Goal: Task Accomplishment & Management: Use online tool/utility

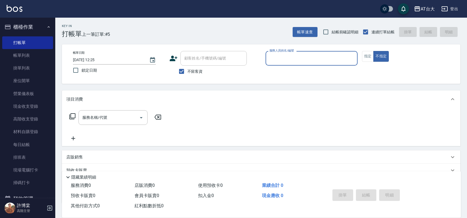
click at [299, 59] on input "服務人員姓名/編號" at bounding box center [311, 59] width 87 height 10
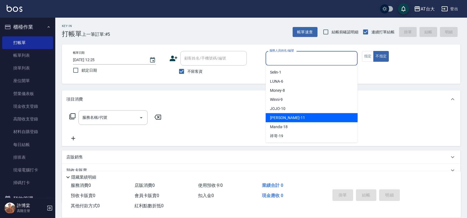
click at [296, 118] on div "[PERSON_NAME] -11" at bounding box center [311, 118] width 92 height 9
type input "[PERSON_NAME]-11"
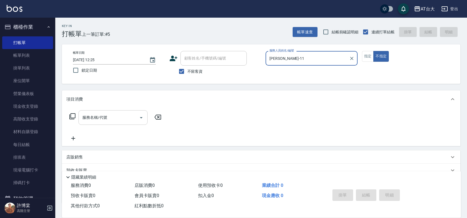
click at [117, 115] on input "服務名稱/代號" at bounding box center [109, 118] width 56 height 10
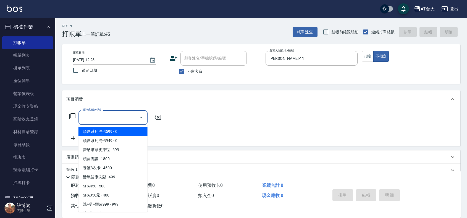
type input "6"
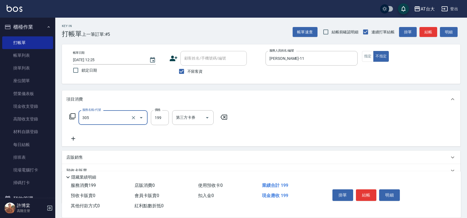
type input "剪髮(305)"
type input "250"
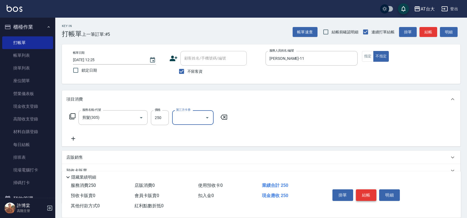
click at [364, 190] on button "結帳" at bounding box center [366, 196] width 21 height 12
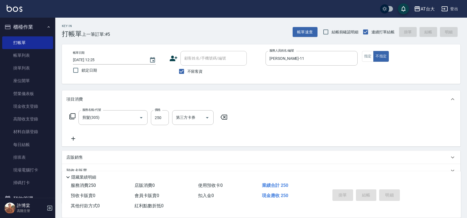
type input "[DATE] 13:10"
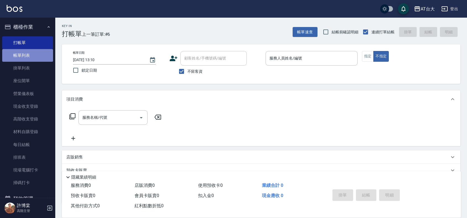
click at [32, 56] on link "帳單列表" at bounding box center [27, 55] width 51 height 13
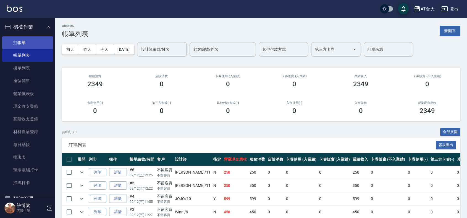
click at [27, 41] on link "打帳單" at bounding box center [27, 42] width 51 height 13
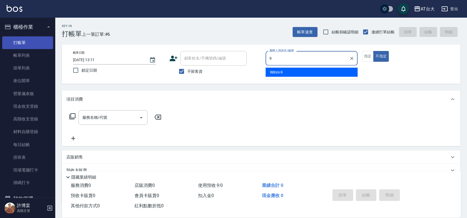
type input "Winni-9"
type button "false"
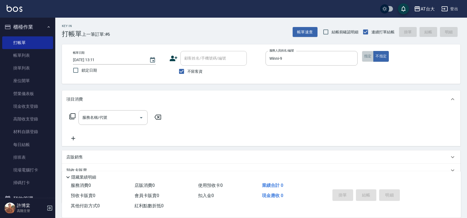
drag, startPoint x: 362, startPoint y: 58, endPoint x: 365, endPoint y: 57, distance: 3.1
click at [365, 57] on button "指定" at bounding box center [368, 56] width 12 height 11
click at [102, 116] on input "服務名稱/代號" at bounding box center [109, 118] width 56 height 10
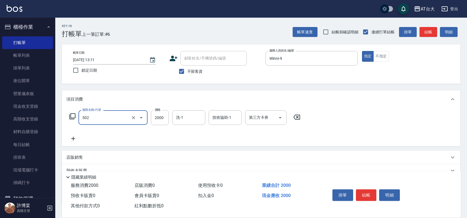
type input "染髮2000以上(502)"
click at [362, 195] on button "結帳" at bounding box center [366, 196] width 21 height 12
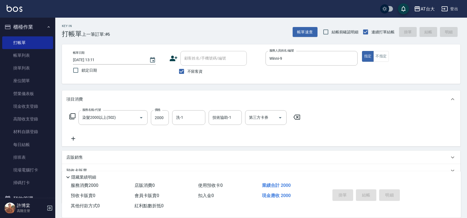
type input "[DATE] 13:35"
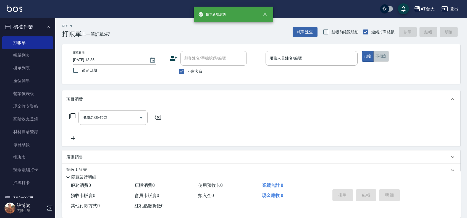
click at [384, 54] on button "不指定" at bounding box center [380, 56] width 15 height 11
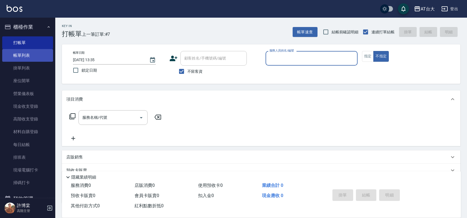
click at [43, 57] on link "帳單列表" at bounding box center [27, 55] width 51 height 13
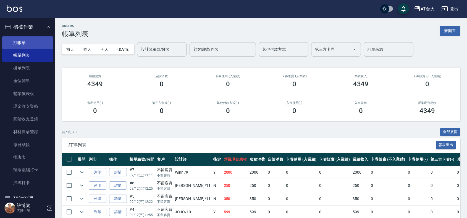
click at [35, 41] on link "打帳單" at bounding box center [27, 42] width 51 height 13
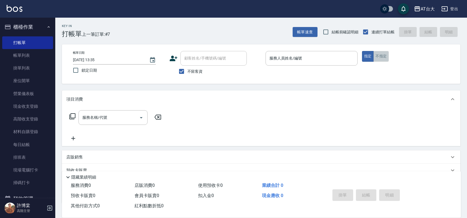
click at [385, 54] on button "不指定" at bounding box center [380, 56] width 15 height 11
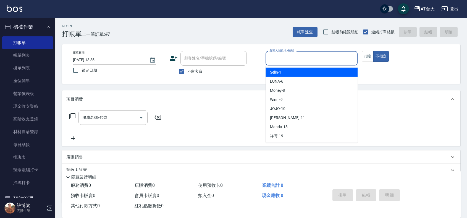
click at [339, 60] on input "服務人員姓名/編號" at bounding box center [311, 59] width 87 height 10
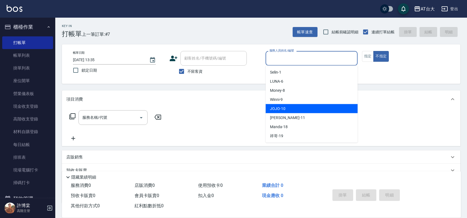
click at [307, 107] on div "JOJO -10" at bounding box center [311, 108] width 92 height 9
type input "JOJO-10"
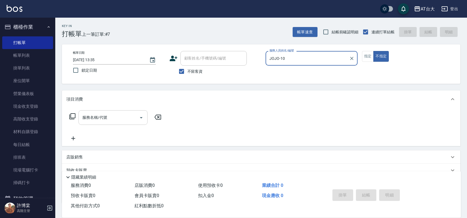
click at [119, 116] on input "服務名稱/代號" at bounding box center [109, 118] width 56 height 10
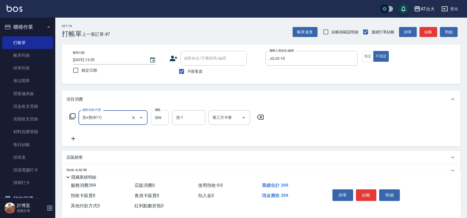
click at [152, 116] on input "399" at bounding box center [160, 117] width 18 height 15
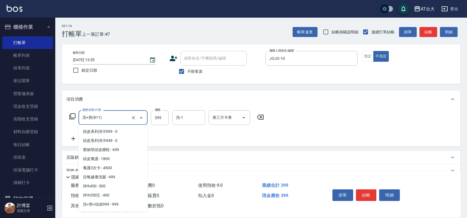
click at [129, 121] on input "洗+剪(811)" at bounding box center [105, 118] width 49 height 10
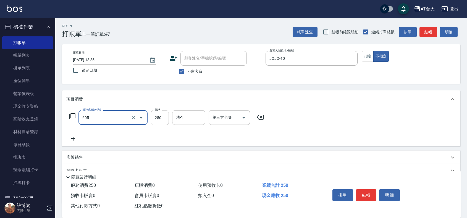
type input "洗髮 (女)(605)"
click at [155, 119] on input "250" at bounding box center [160, 117] width 18 height 15
type input "450"
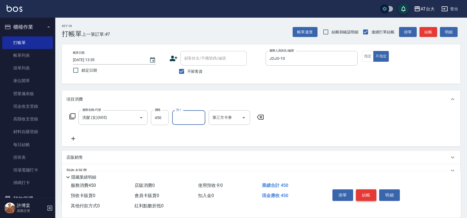
click at [367, 191] on button "結帳" at bounding box center [366, 196] width 21 height 12
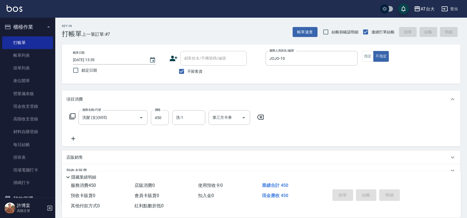
type input "[DATE] 13:41"
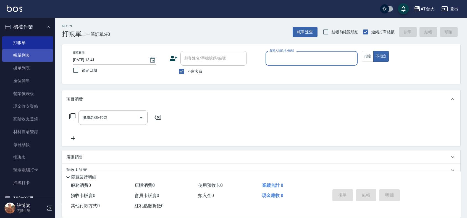
click at [36, 54] on link "帳單列表" at bounding box center [27, 55] width 51 height 13
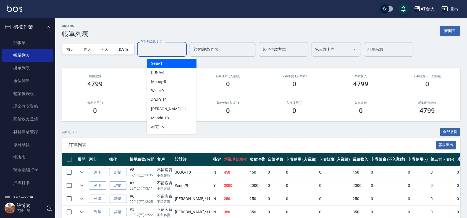
click at [162, 48] on input "設計師編號/姓名" at bounding box center [161, 50] width 45 height 10
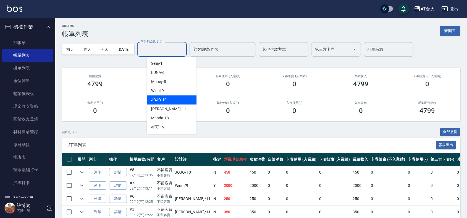
click at [180, 99] on div "JOJO -10" at bounding box center [172, 100] width 50 height 9
type input "JOJO-10"
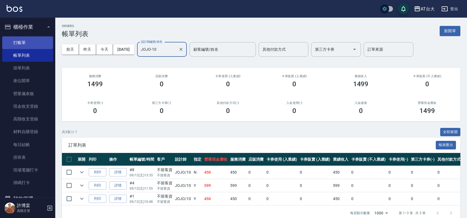
click at [32, 42] on link "打帳單" at bounding box center [27, 42] width 51 height 13
